Goal: Use online tool/utility: Utilize a website feature to perform a specific function

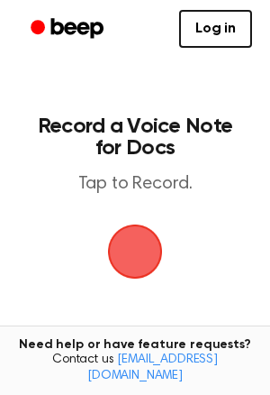
click at [135, 231] on span "button" at bounding box center [135, 252] width 59 height 59
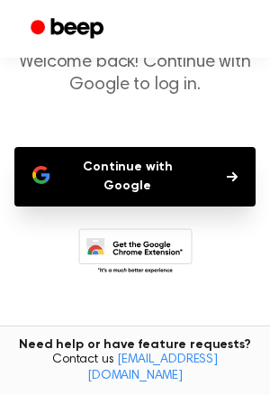
scroll to position [109, 0]
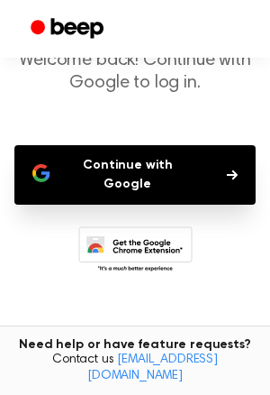
click at [161, 163] on button "Continue with Google" at bounding box center [135, 174] width 242 height 59
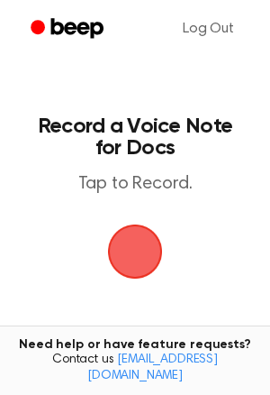
click at [129, 235] on span "button" at bounding box center [135, 252] width 59 height 59
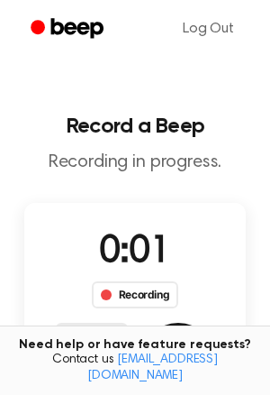
scroll to position [45, 0]
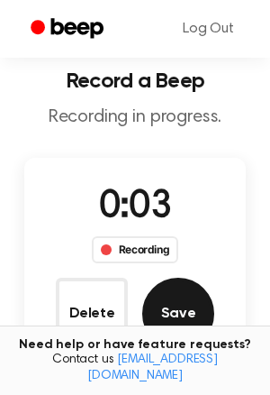
click at [168, 317] on button "Save" at bounding box center [178, 314] width 72 height 72
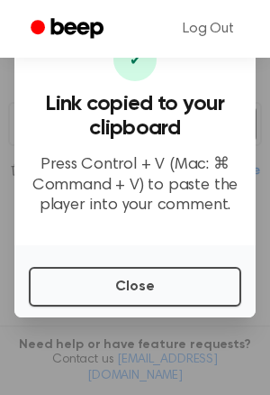
scroll to position [248, 0]
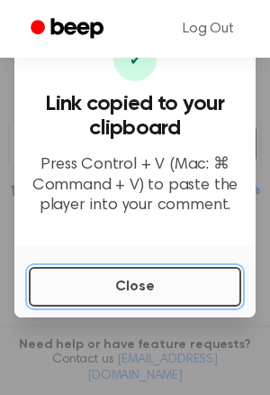
click at [160, 269] on button "Close" at bounding box center [135, 287] width 213 height 40
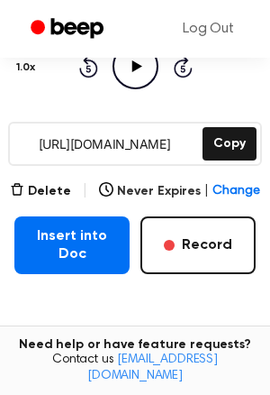
drag, startPoint x: 21, startPoint y: 142, endPoint x: 196, endPoint y: 141, distance: 175.7
click at [196, 141] on input "[URL][DOMAIN_NAME]" at bounding box center [104, 143] width 189 height 41
click at [209, 95] on div "0:00 0:02 Your browser does not support the [object Object] element. 1.0x Rewin…" at bounding box center [135, 45] width 242 height 137
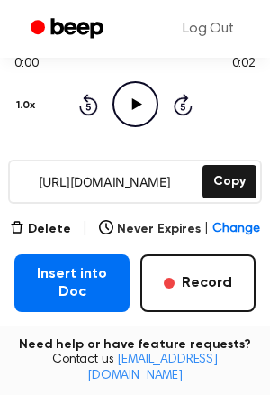
scroll to position [213, 0]
